Goal: Complete application form

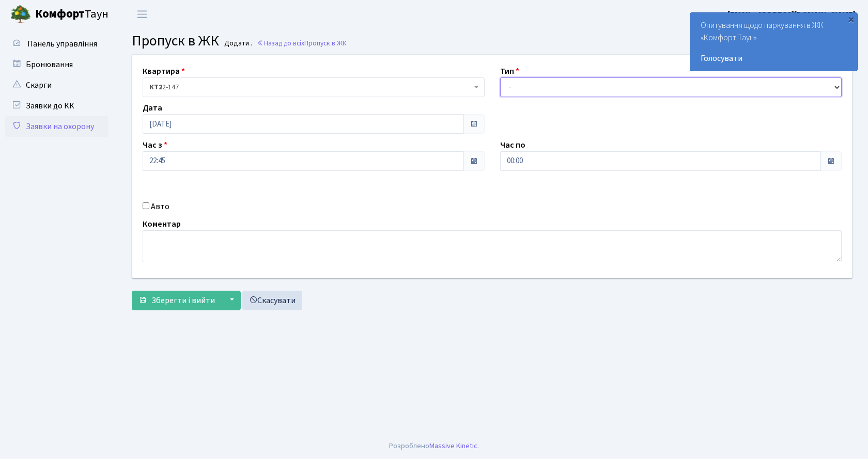
click at [531, 84] on select "- Доставка Таксі Гості Сервіс" at bounding box center [671, 87] width 342 height 20
select select "2"
click at [500, 77] on select "- Доставка Таксі Гості Сервіс" at bounding box center [671, 87] width 342 height 20
click at [145, 206] on input "Авто" at bounding box center [146, 205] width 7 height 7
checkbox input "true"
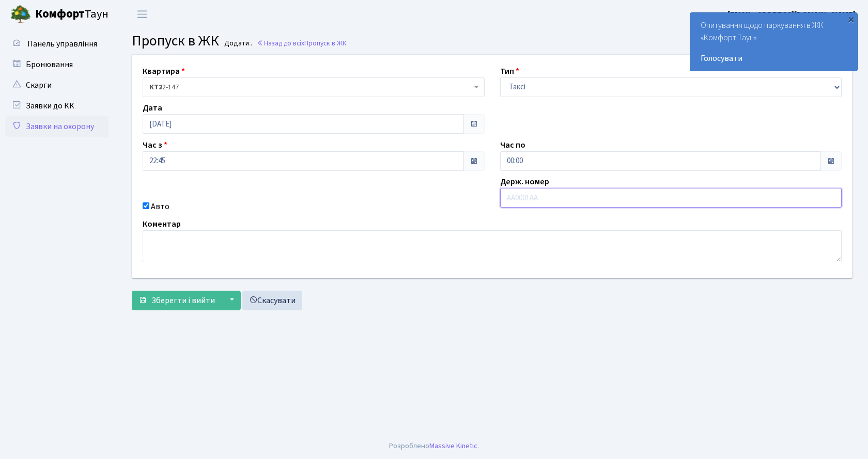
click at [553, 201] on input "text" at bounding box center [671, 198] width 342 height 20
type input "к"
type input "КА0773ІО"
click at [208, 301] on span "Зберегти і вийти" at bounding box center [183, 300] width 64 height 11
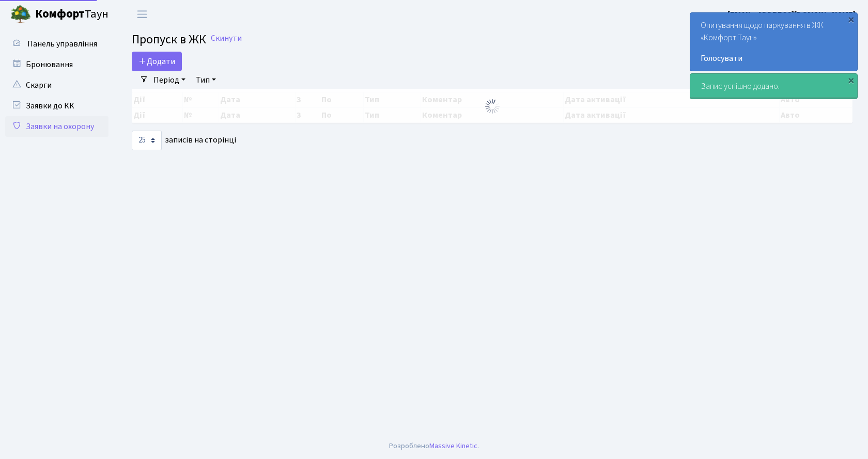
select select "25"
